Goal: Information Seeking & Learning: Learn about a topic

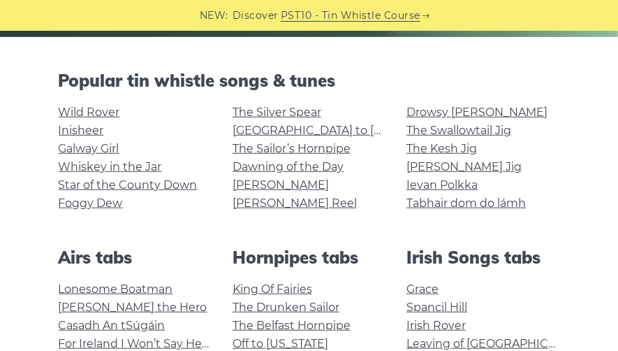
scroll to position [326, 0]
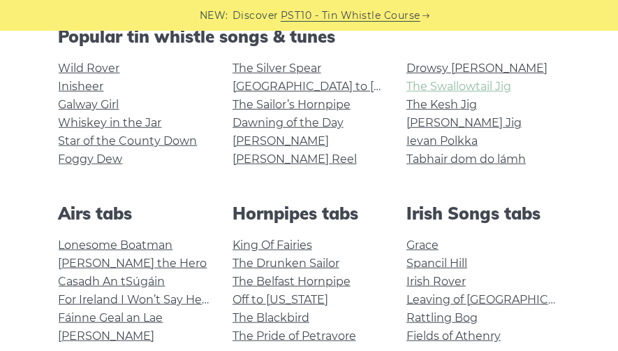
click at [437, 84] on link "The Swallowtail Jig" at bounding box center [459, 86] width 105 height 13
click at [281, 103] on link "The Sailor’s Hornpipe" at bounding box center [292, 104] width 118 height 13
click at [109, 159] on link "Foggy Dew" at bounding box center [91, 158] width 64 height 13
click at [109, 135] on link "Star of the County Down" at bounding box center [128, 140] width 139 height 13
click at [430, 126] on link "[PERSON_NAME] Jig" at bounding box center [464, 122] width 115 height 13
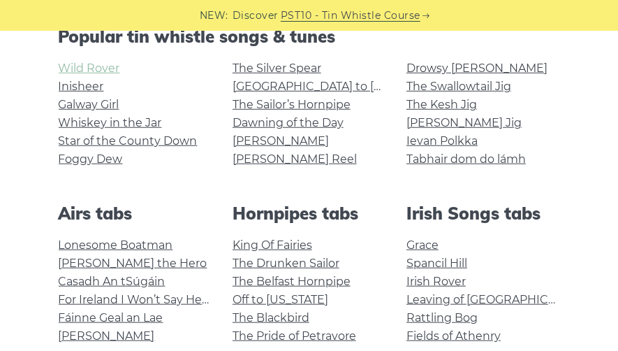
click at [113, 68] on link "Wild Rover" at bounding box center [89, 67] width 61 height 13
click at [131, 122] on link "Whiskey in the Jar" at bounding box center [110, 122] width 103 height 13
click at [437, 86] on link "The Swallowtail Jig" at bounding box center [459, 86] width 105 height 13
click at [268, 155] on link "[PERSON_NAME] Reel" at bounding box center [295, 158] width 124 height 13
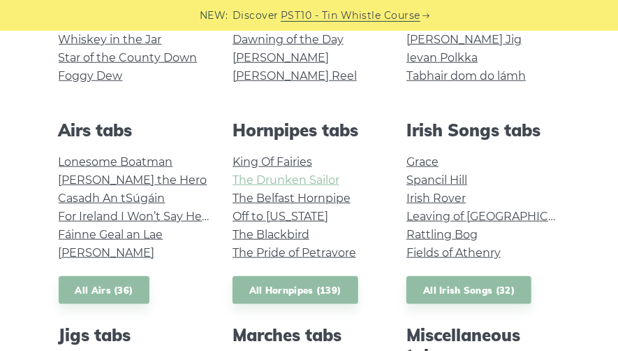
scroll to position [465, 0]
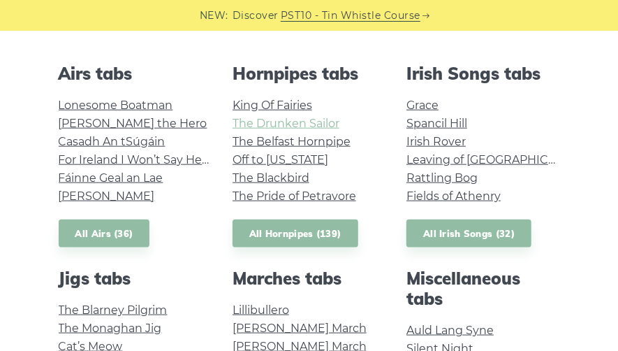
click at [282, 126] on link "The Drunken Sailor" at bounding box center [286, 123] width 107 height 13
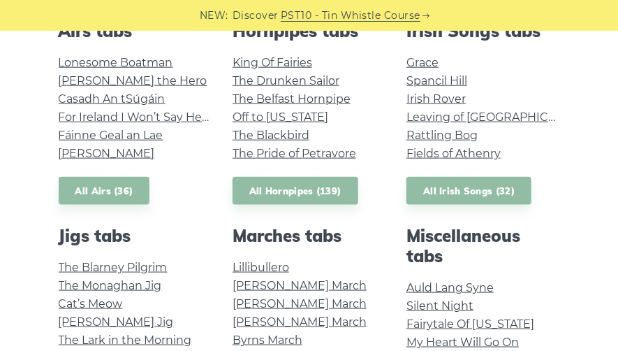
scroll to position [512, 0]
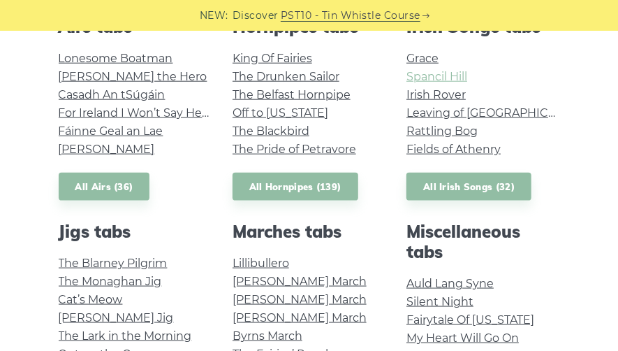
click at [431, 79] on link "Spancil Hill" at bounding box center [437, 76] width 61 height 13
click at [425, 94] on link "Irish Rover" at bounding box center [436, 94] width 59 height 13
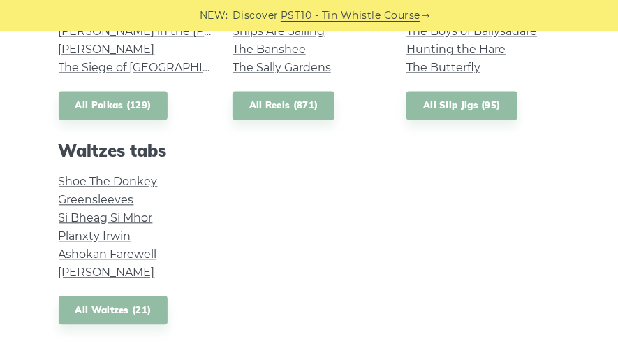
scroll to position [1118, 0]
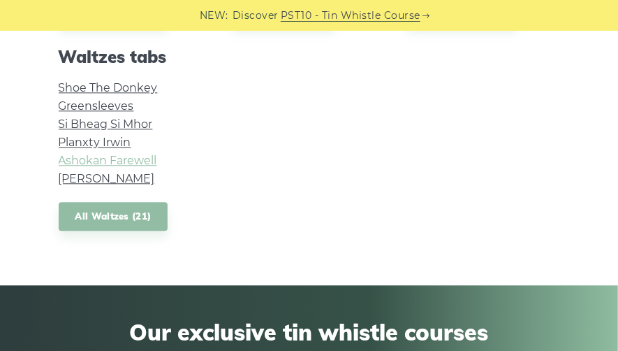
click at [104, 159] on link "Ashokan Farewell" at bounding box center [108, 160] width 99 height 13
click at [96, 142] on link "Planxty Irwin" at bounding box center [95, 142] width 73 height 13
click at [115, 106] on link "Greensleeves" at bounding box center [96, 105] width 75 height 13
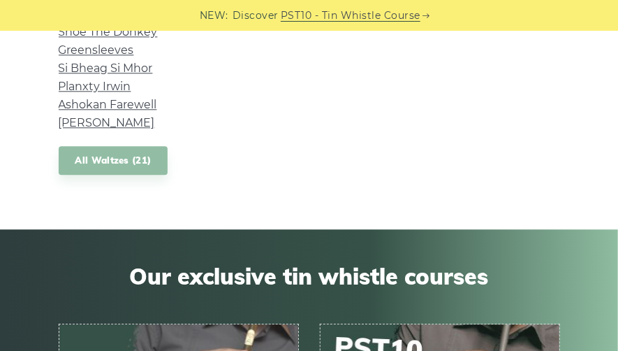
scroll to position [1258, 0]
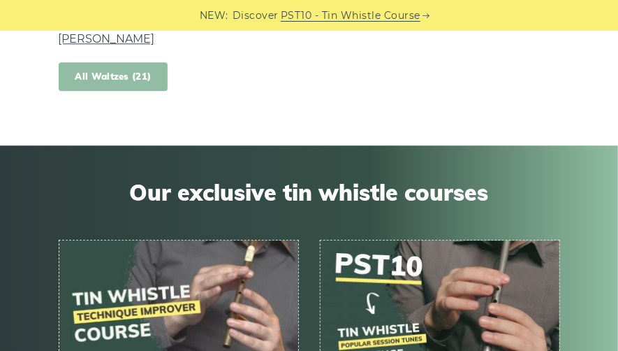
click at [126, 75] on link "All Waltzes (21)" at bounding box center [114, 76] width 110 height 29
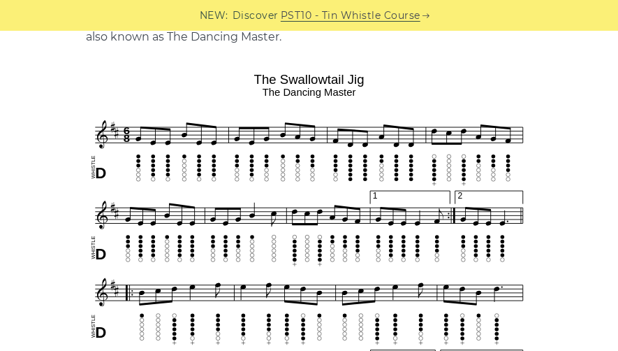
scroll to position [419, 0]
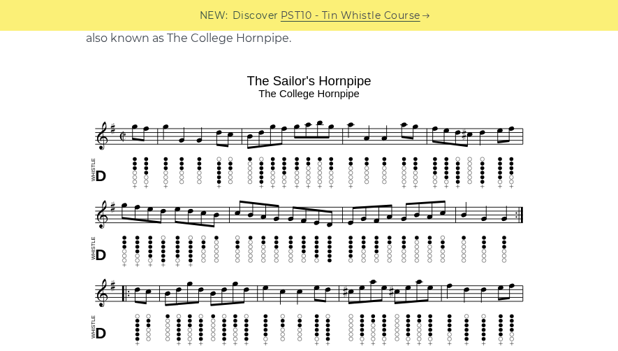
scroll to position [372, 0]
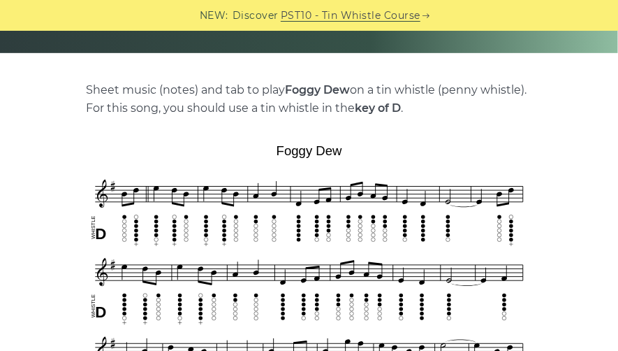
scroll to position [280, 0]
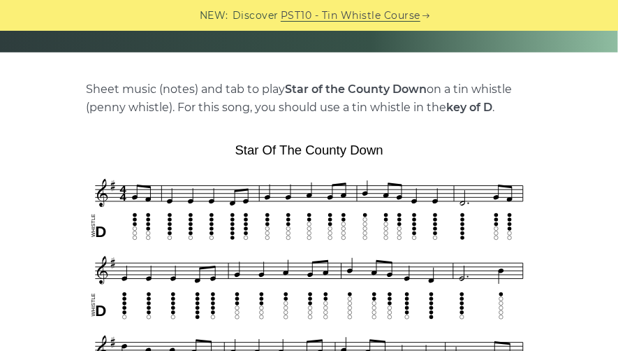
scroll to position [280, 0]
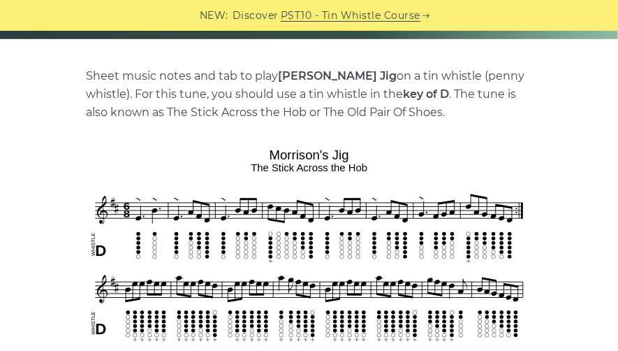
scroll to position [326, 0]
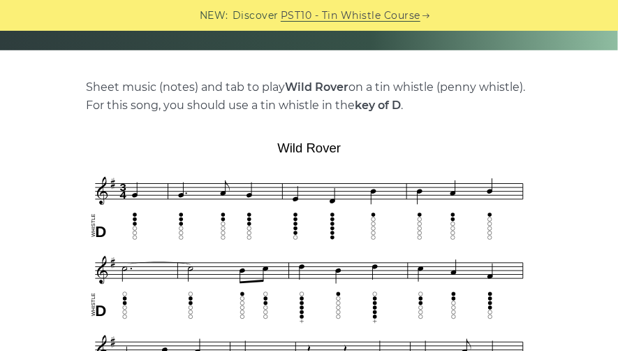
scroll to position [280, 0]
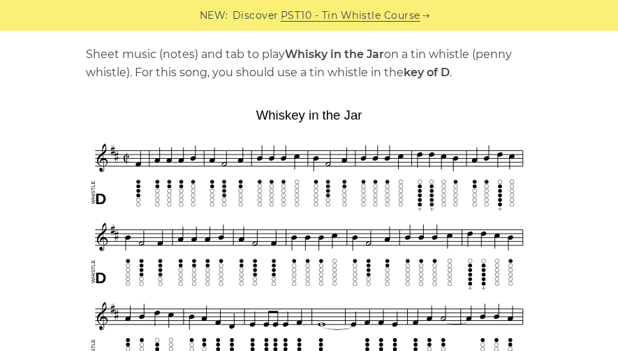
scroll to position [326, 0]
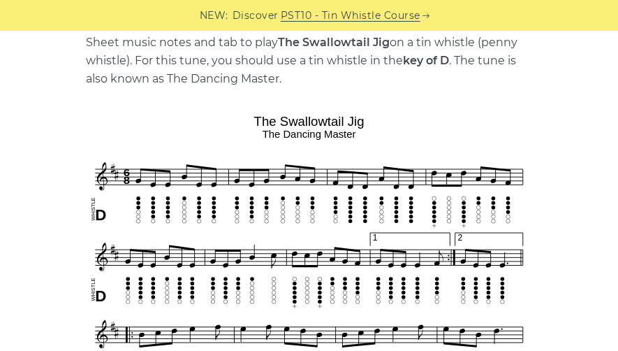
scroll to position [326, 0]
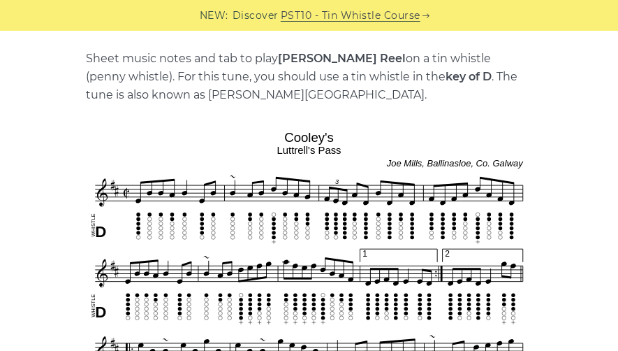
scroll to position [326, 0]
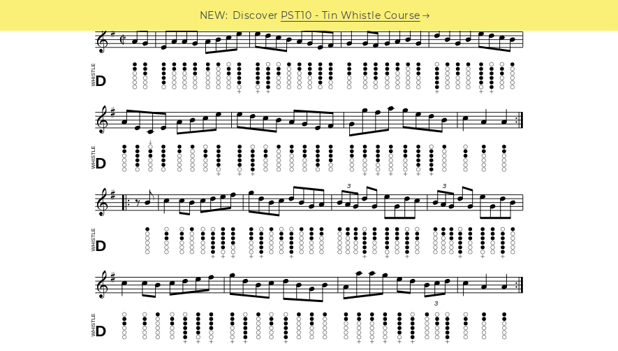
scroll to position [465, 0]
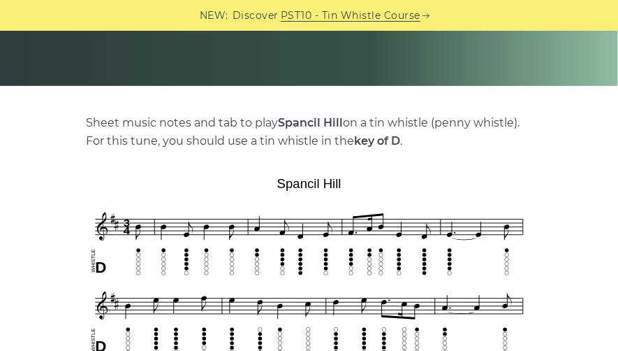
scroll to position [280, 0]
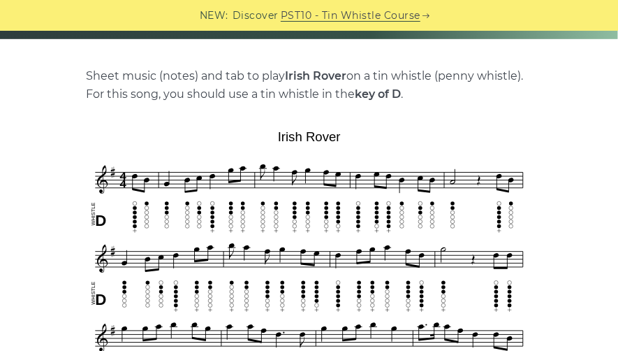
scroll to position [326, 0]
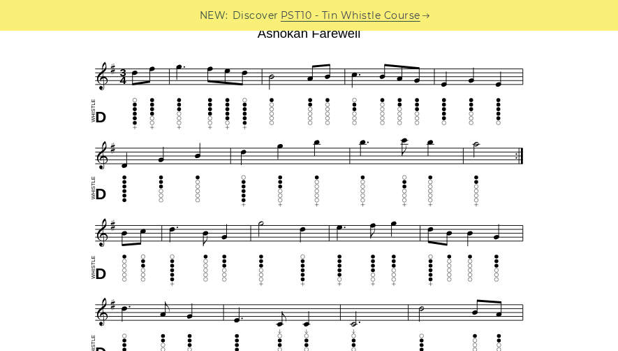
scroll to position [419, 0]
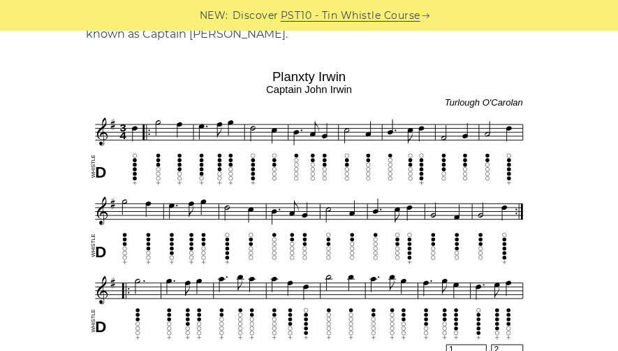
scroll to position [419, 0]
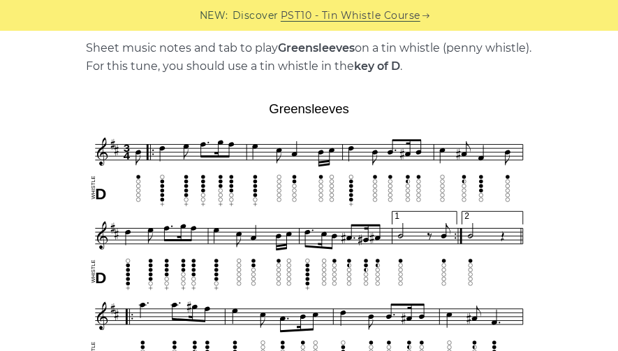
scroll to position [326, 0]
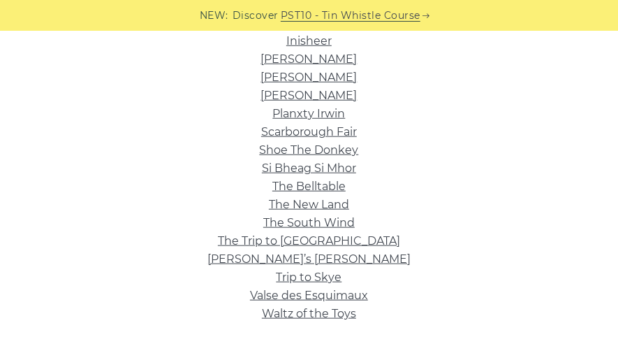
scroll to position [512, 0]
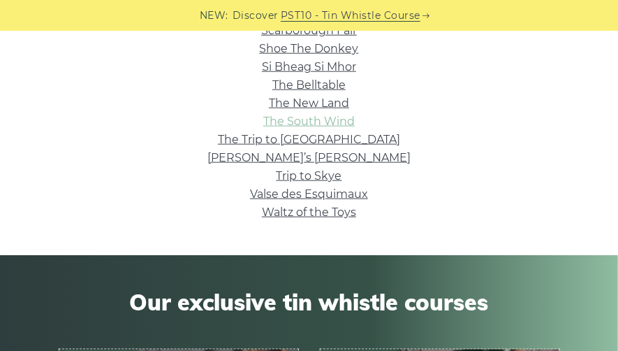
click at [300, 117] on link "The South Wind" at bounding box center [309, 121] width 92 height 13
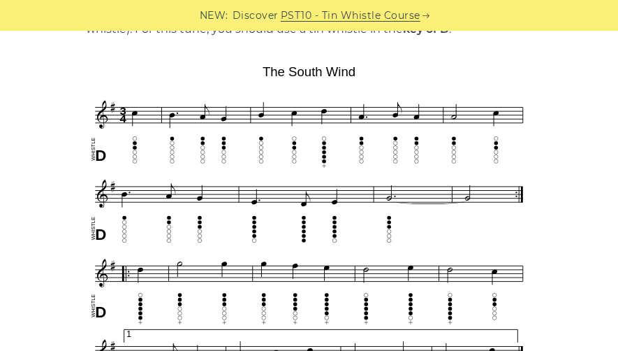
scroll to position [326, 0]
